Goal: Task Accomplishment & Management: Use online tool/utility

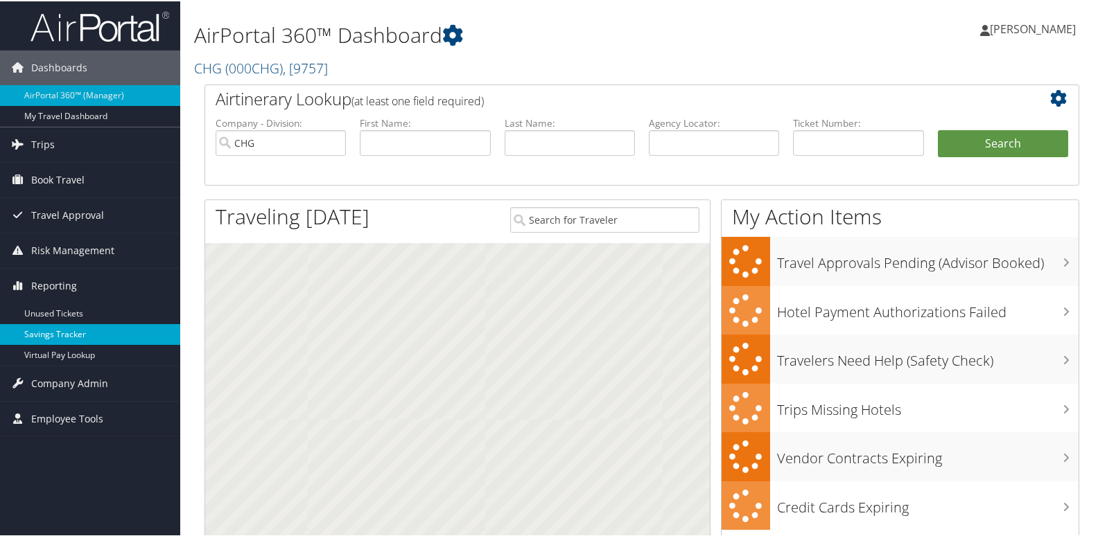
click at [66, 337] on link "Savings Tracker" at bounding box center [90, 333] width 180 height 21
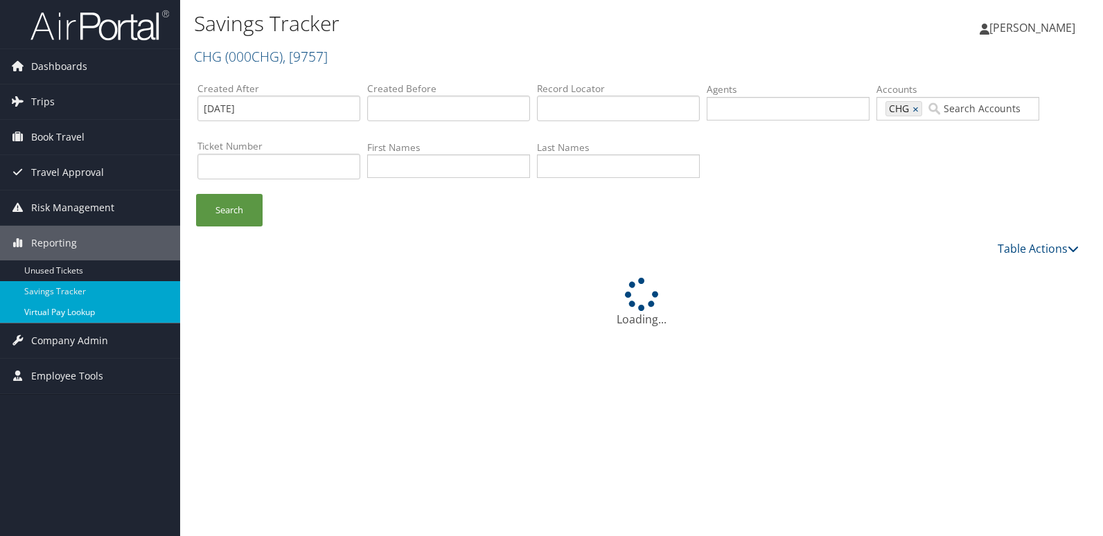
click at [62, 314] on link "Virtual Pay Lookup" at bounding box center [90, 312] width 180 height 21
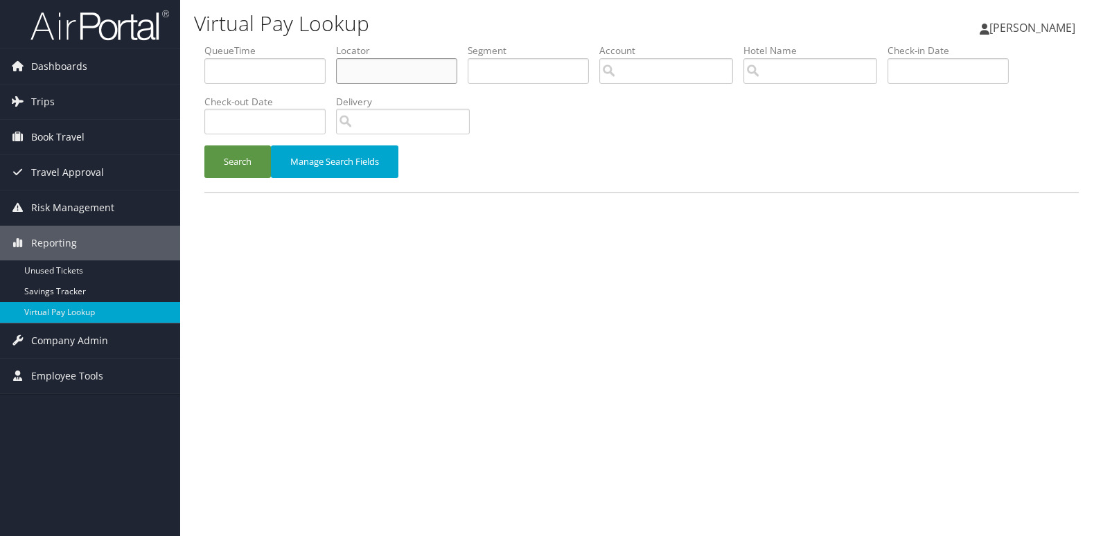
click at [365, 65] on input "text" at bounding box center [396, 71] width 121 height 26
paste input "FCYCYN"
type input "FCYCYN"
click at [204, 146] on button "Search" at bounding box center [237, 162] width 67 height 33
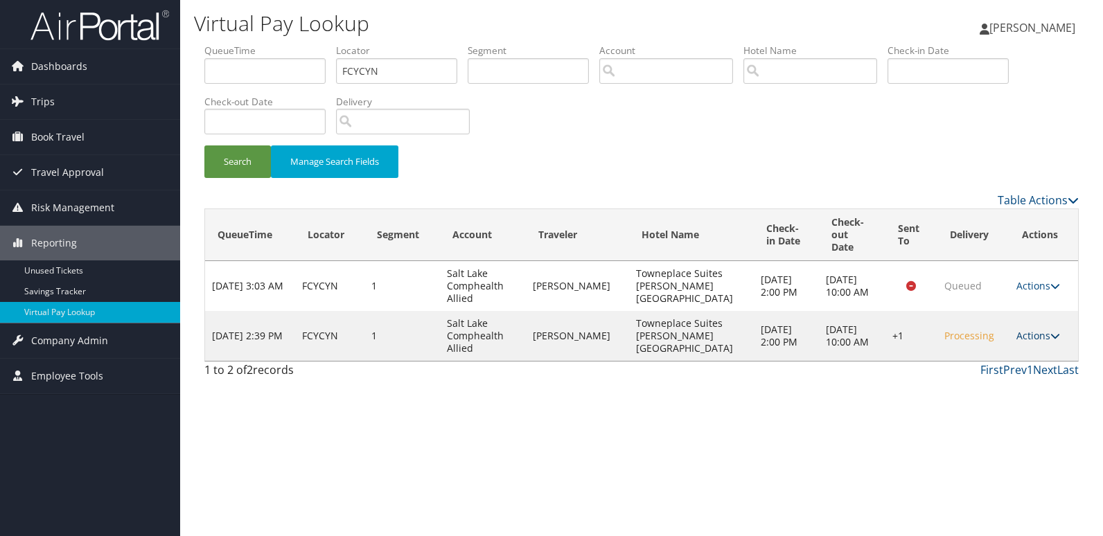
click at [1023, 329] on link "Actions" at bounding box center [1039, 335] width 44 height 13
click at [1010, 367] on link "Logs" at bounding box center [995, 367] width 118 height 24
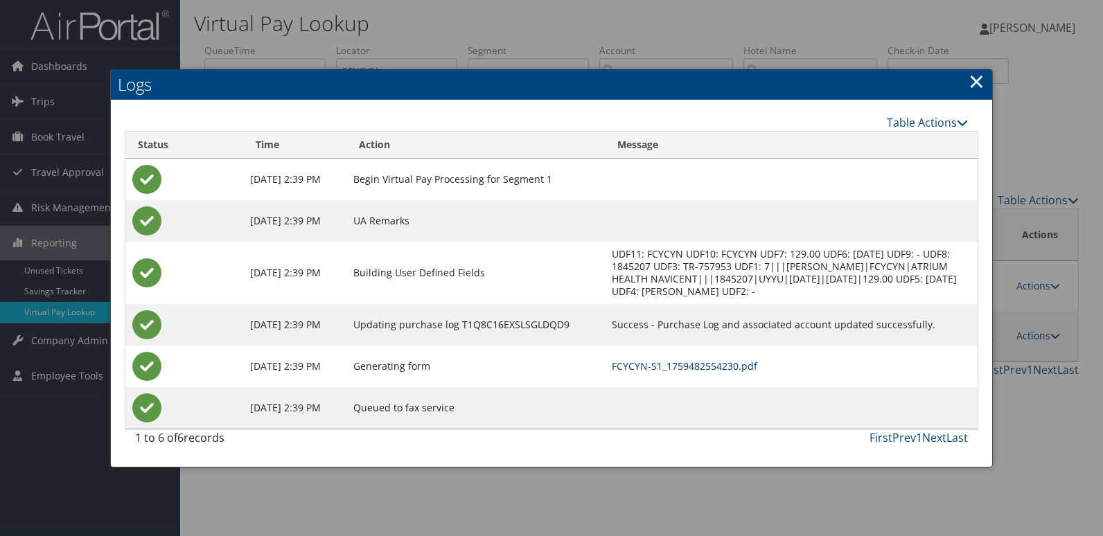
drag, startPoint x: 708, startPoint y: 367, endPoint x: 723, endPoint y: 374, distance: 17.7
click at [708, 367] on link "FCYCYN-S1_1759482554230.pdf" at bounding box center [685, 366] width 146 height 13
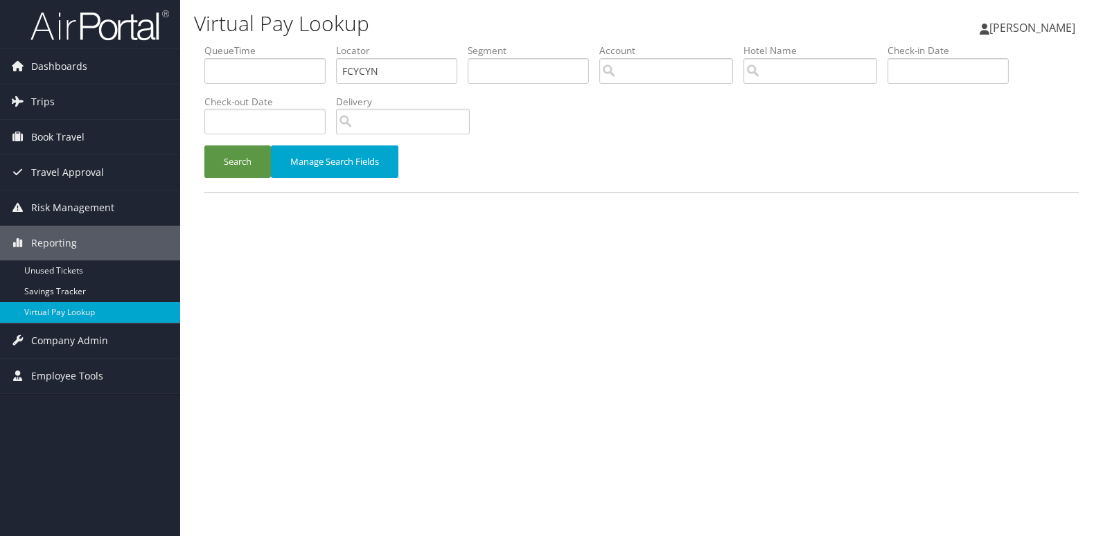
click at [269, 44] on ul "QueueTime Locator FCYCYN Segment Account Traveler Hotel Name Check-in Date Chec…" at bounding box center [641, 44] width 875 height 0
type input "OPQUGI"
click at [204, 146] on button "Search" at bounding box center [237, 162] width 67 height 33
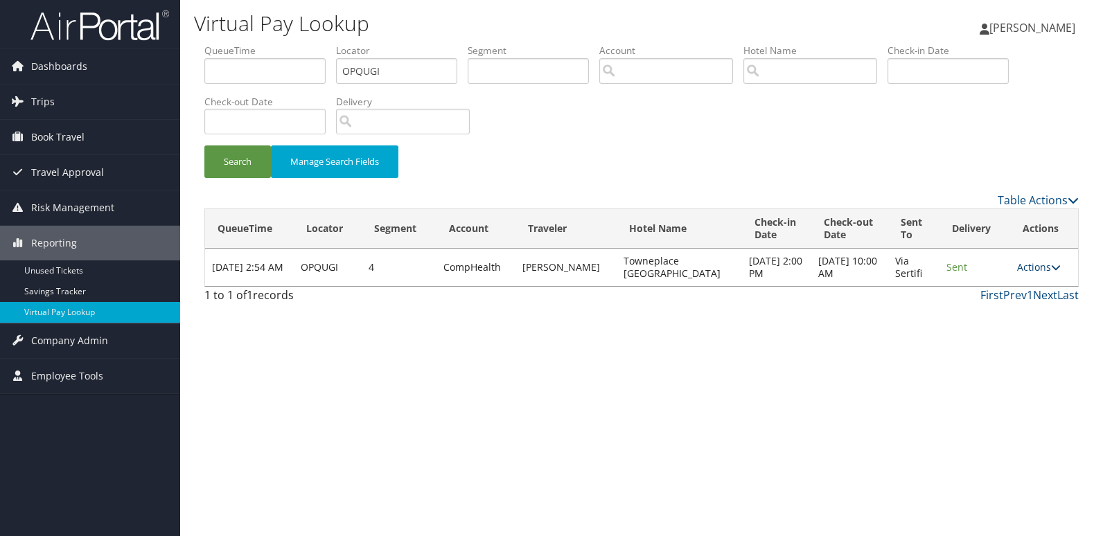
click at [1035, 262] on link "Actions" at bounding box center [1039, 267] width 44 height 13
click at [1010, 312] on link "Logs" at bounding box center [1012, 311] width 87 height 24
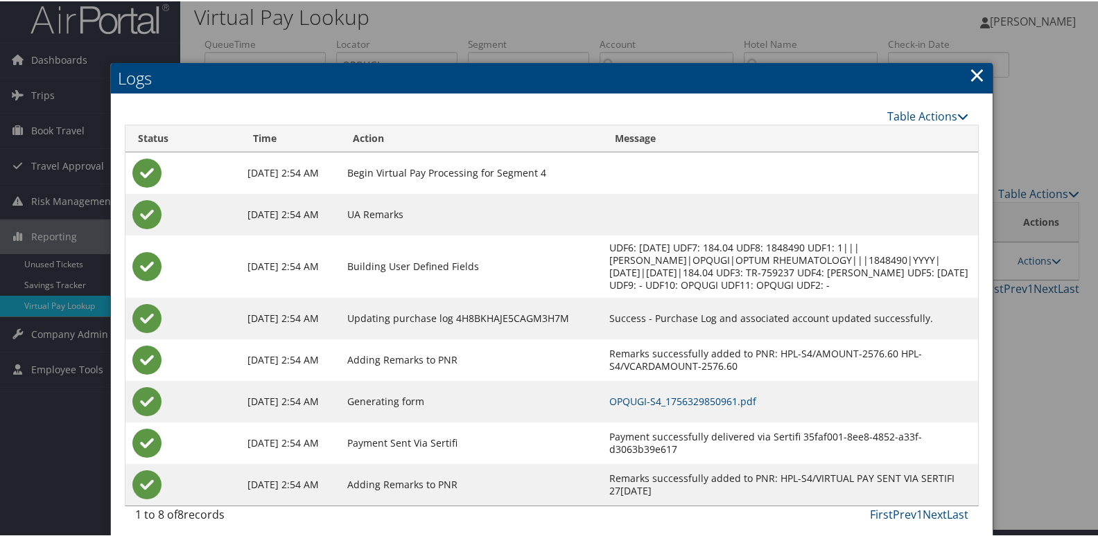
scroll to position [15, 0]
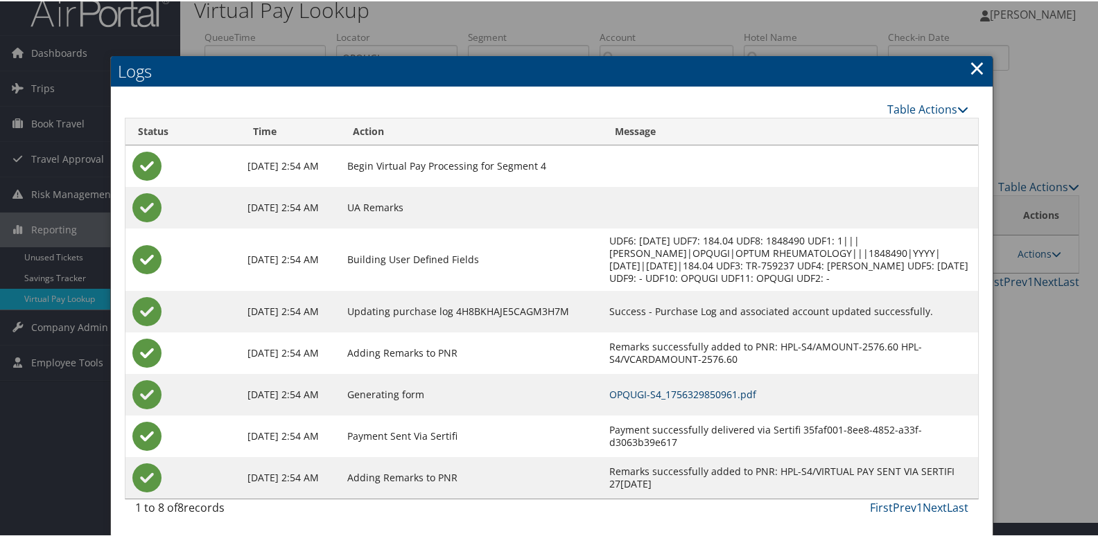
click at [671, 394] on link "OPQUGI-S4_1756329850961.pdf" at bounding box center [682, 393] width 147 height 13
